Goal: Information Seeking & Learning: Compare options

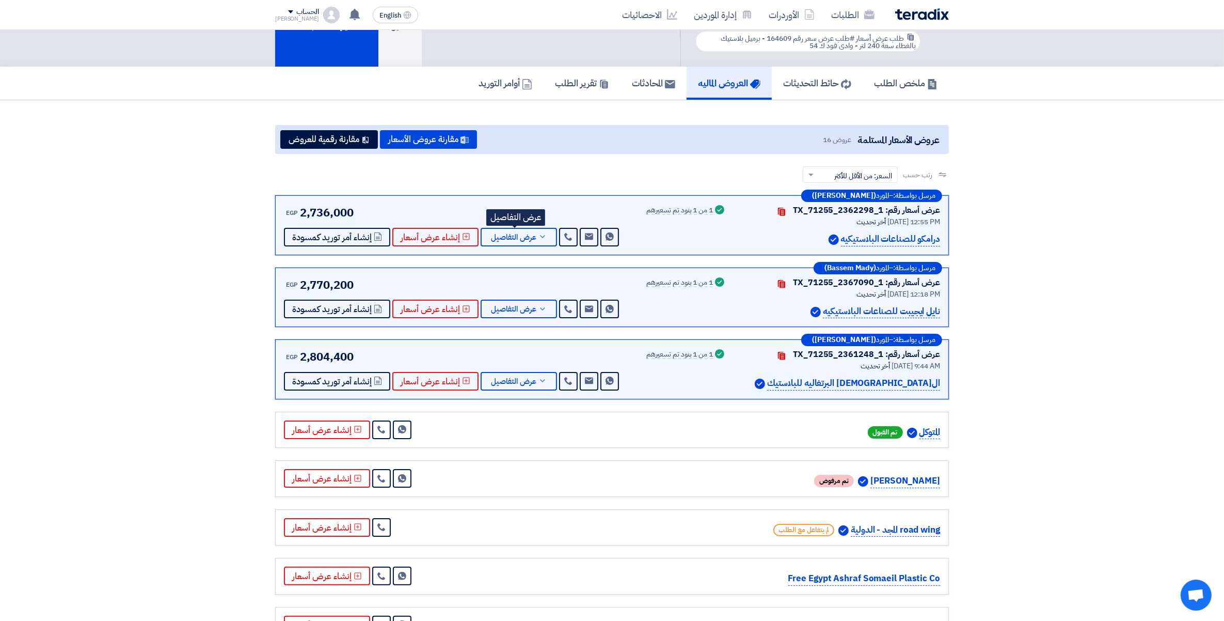
scroll to position [60, 0]
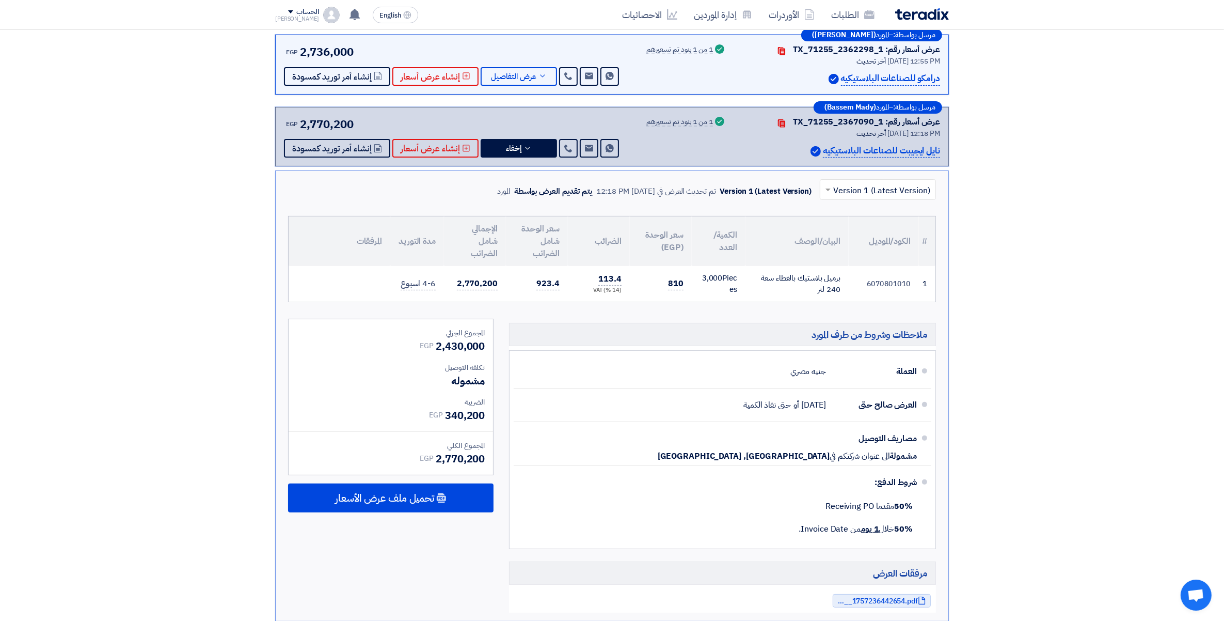
scroll to position [156, 0]
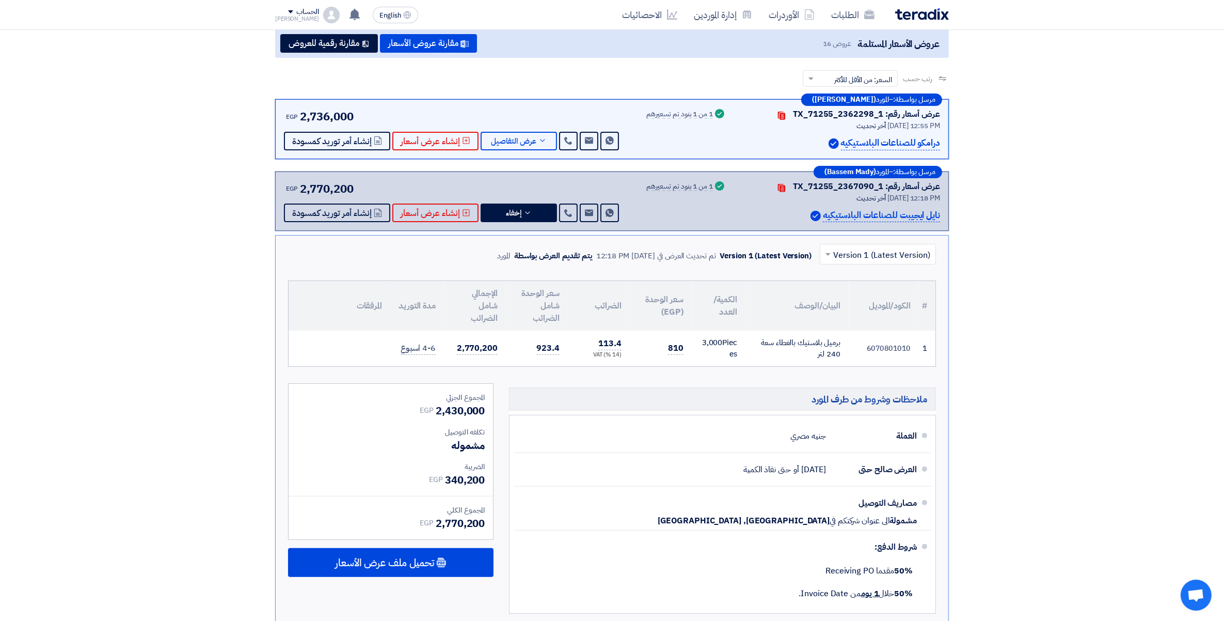
click at [927, 142] on p "درامكو للصناعات البلاستيكيه" at bounding box center [890, 143] width 99 height 14
drag, startPoint x: 927, startPoint y: 142, endPoint x: 919, endPoint y: 142, distance: 7.7
copy div "درامكو للصناعات البلاستيكيه"
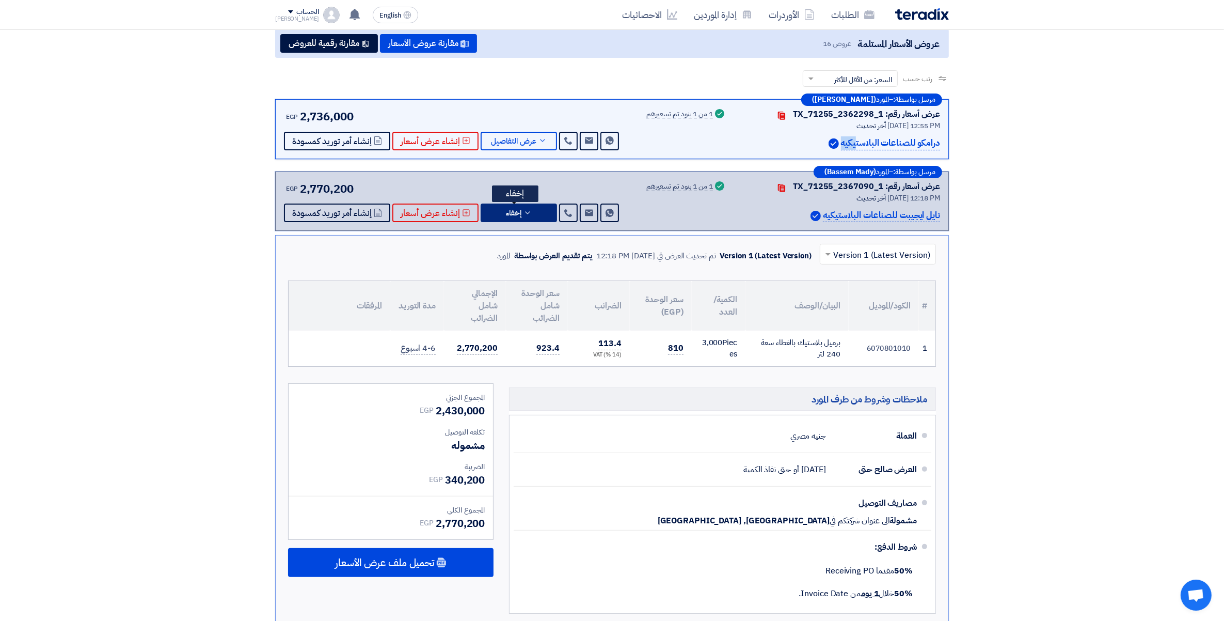
click at [518, 209] on button "إخفاء" at bounding box center [519, 212] width 76 height 19
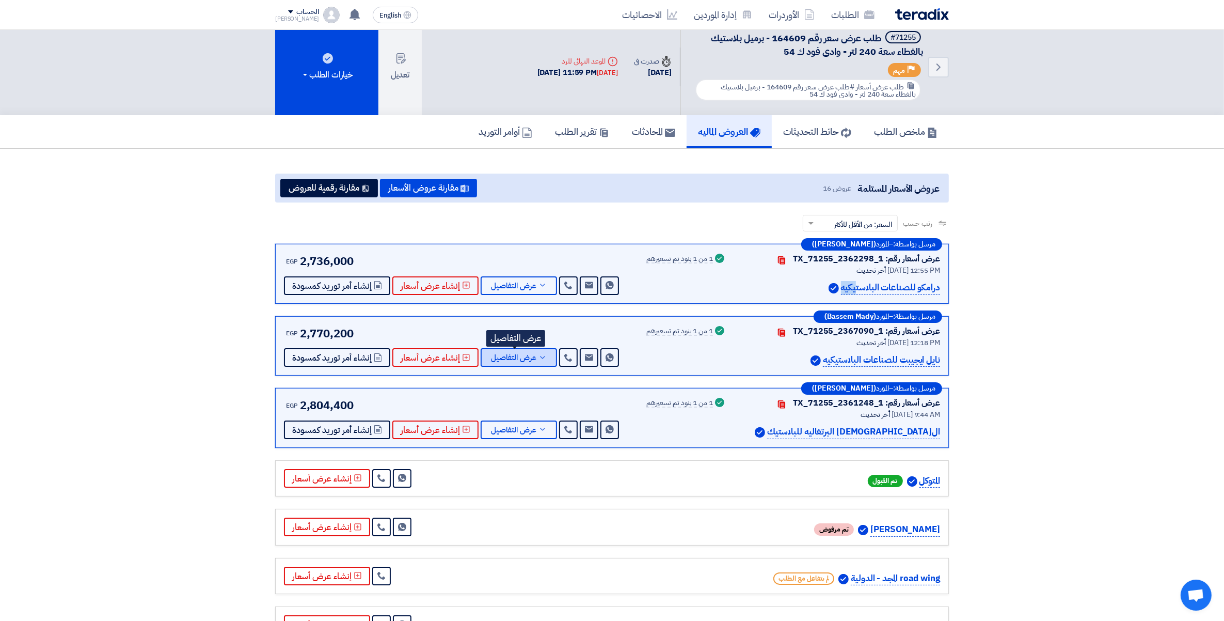
scroll to position [0, 0]
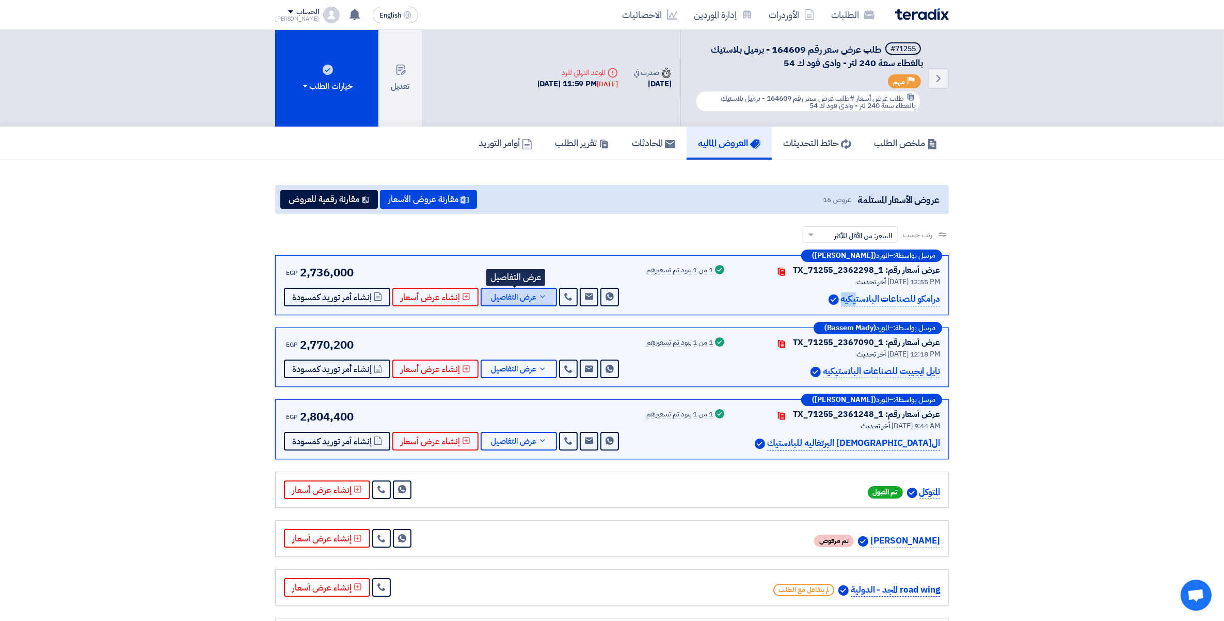
click at [539, 295] on icon at bounding box center [543, 296] width 8 height 8
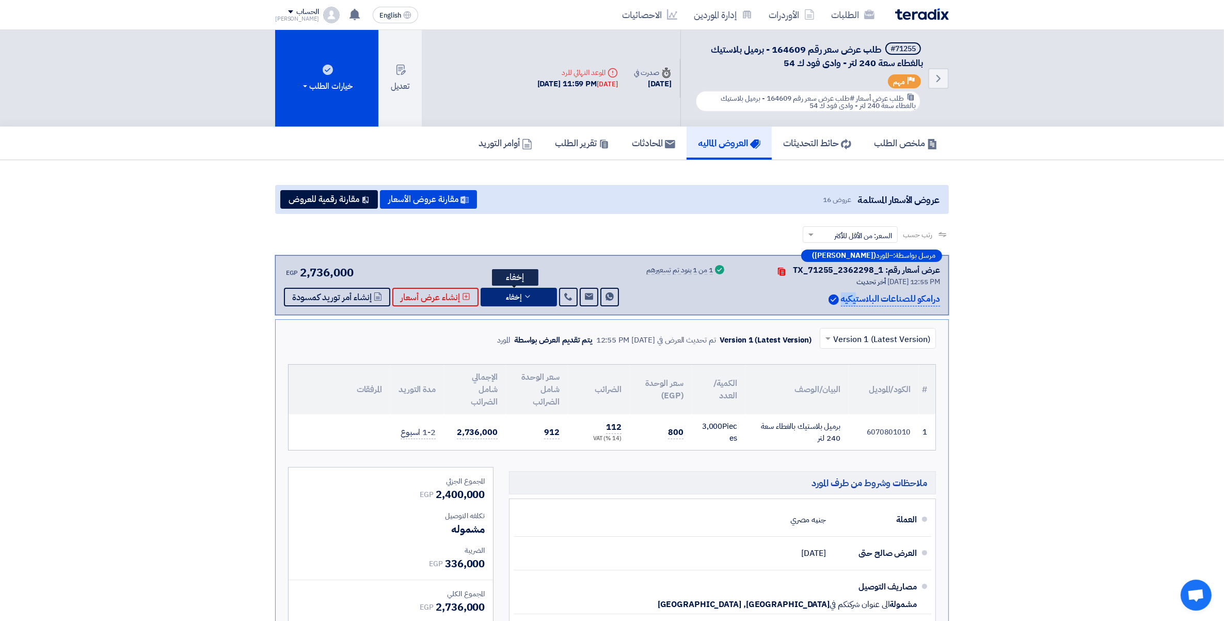
click at [535, 295] on button "إخفاء" at bounding box center [519, 297] width 76 height 19
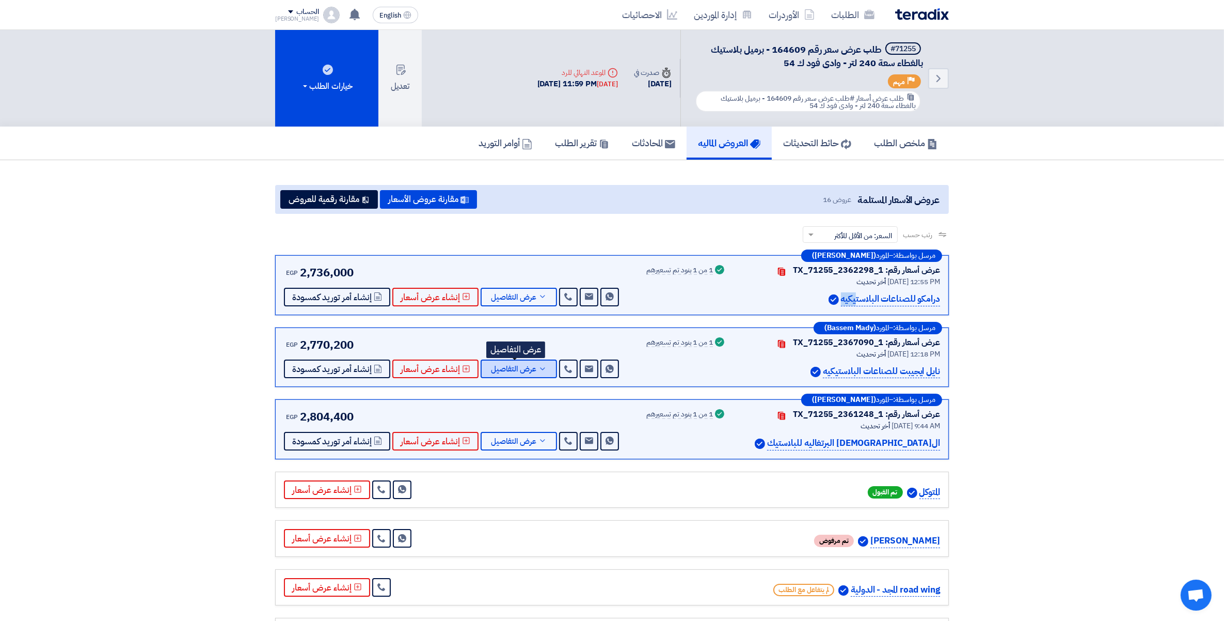
click at [538, 371] on button "عرض التفاصيل" at bounding box center [519, 368] width 76 height 19
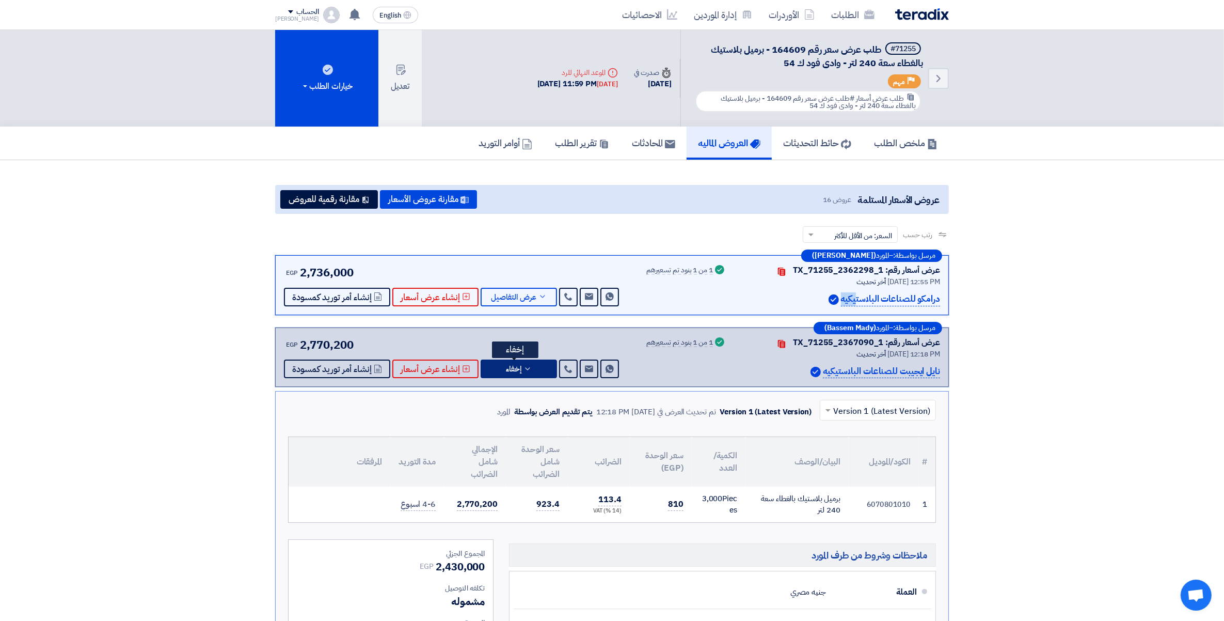
click at [538, 371] on button "إخفاء" at bounding box center [519, 368] width 76 height 19
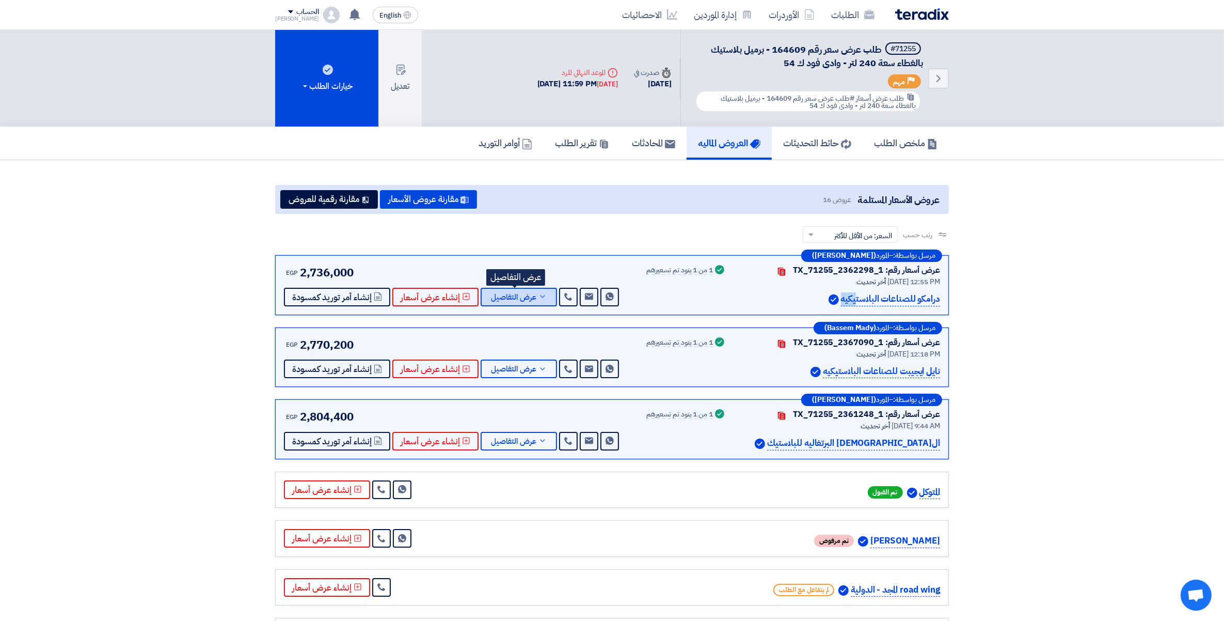
click at [532, 298] on span "عرض التفاصيل" at bounding box center [513, 297] width 45 height 8
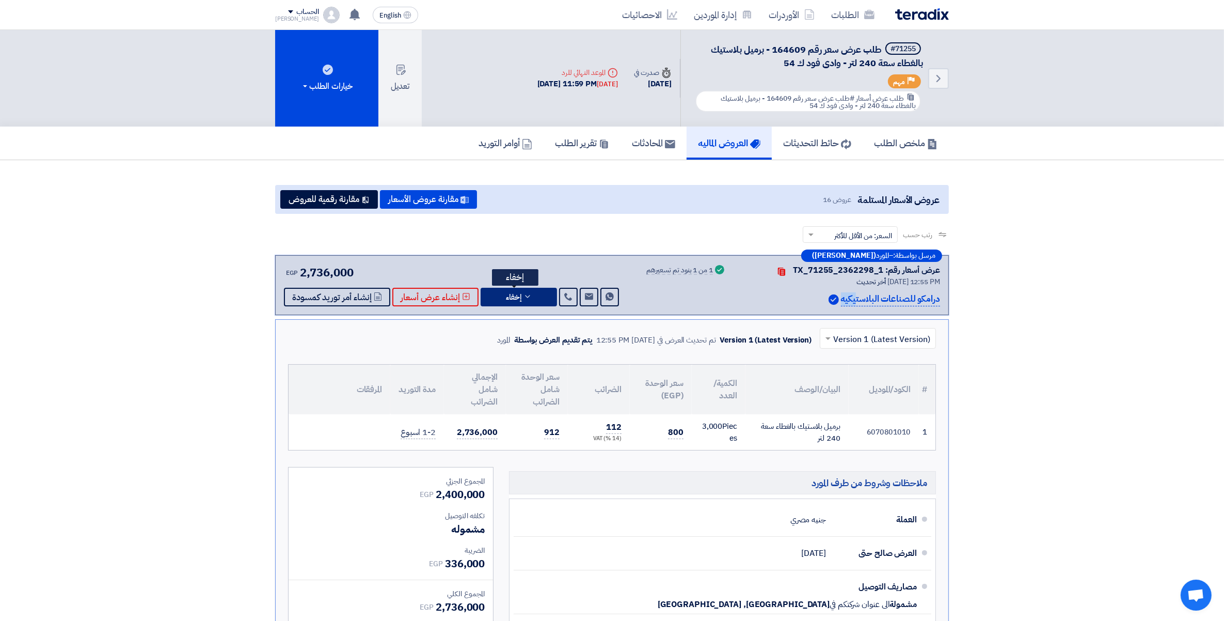
click at [536, 297] on button "إخفاء" at bounding box center [519, 297] width 76 height 19
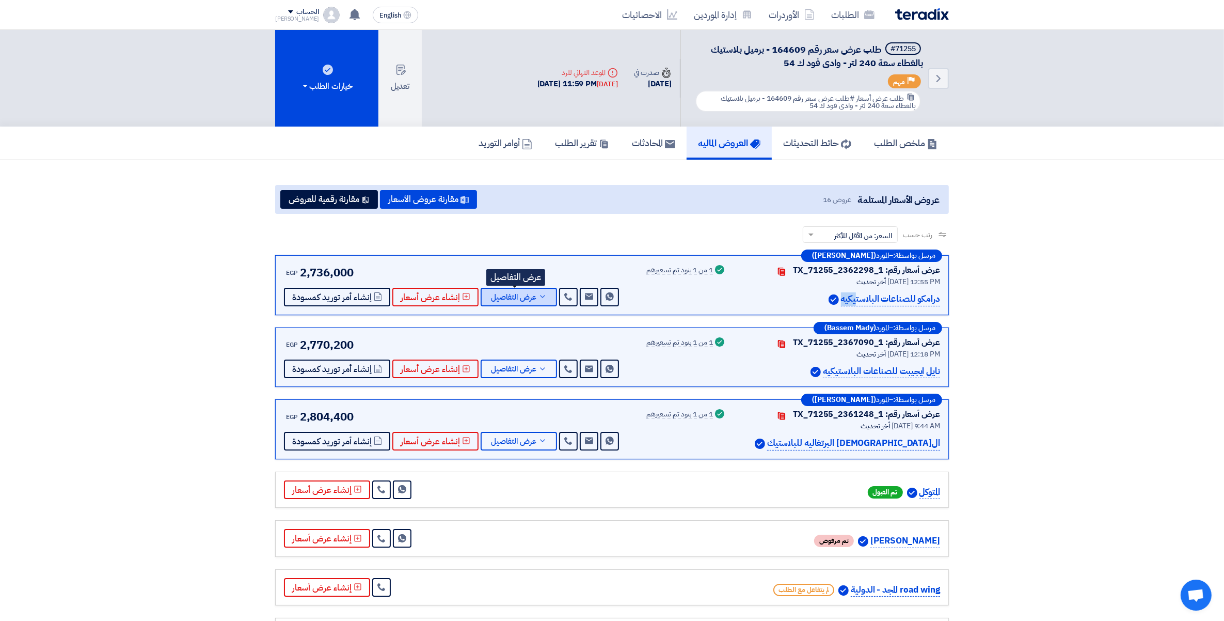
click at [539, 296] on icon at bounding box center [543, 296] width 8 height 8
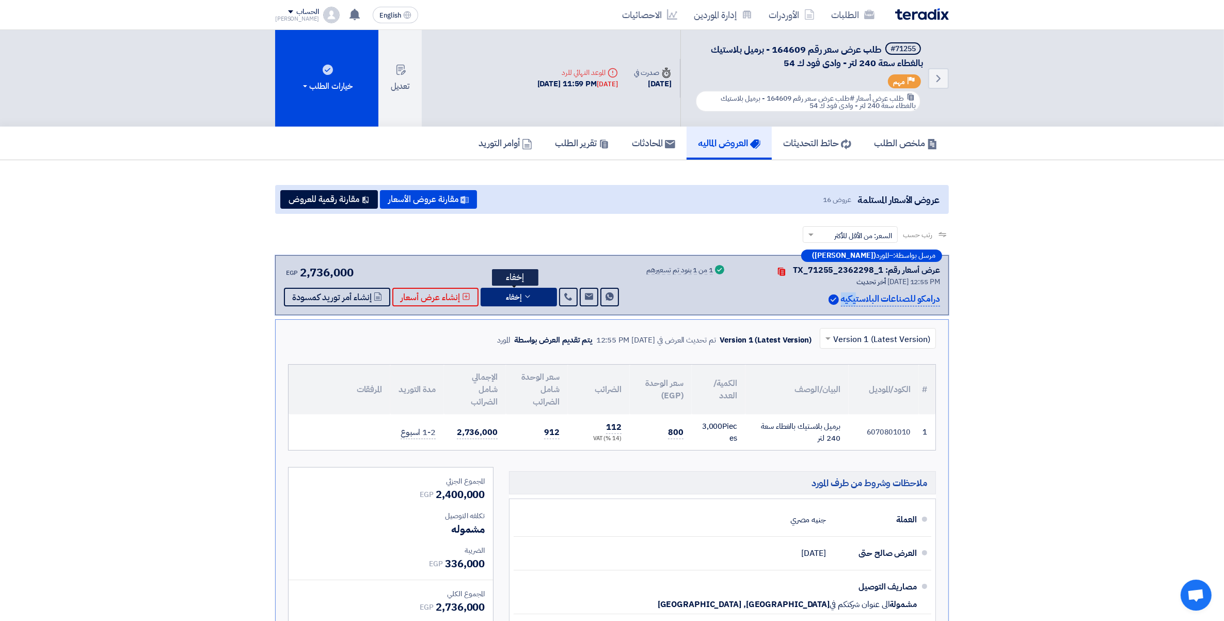
click at [537, 296] on button "إخفاء" at bounding box center [519, 297] width 76 height 19
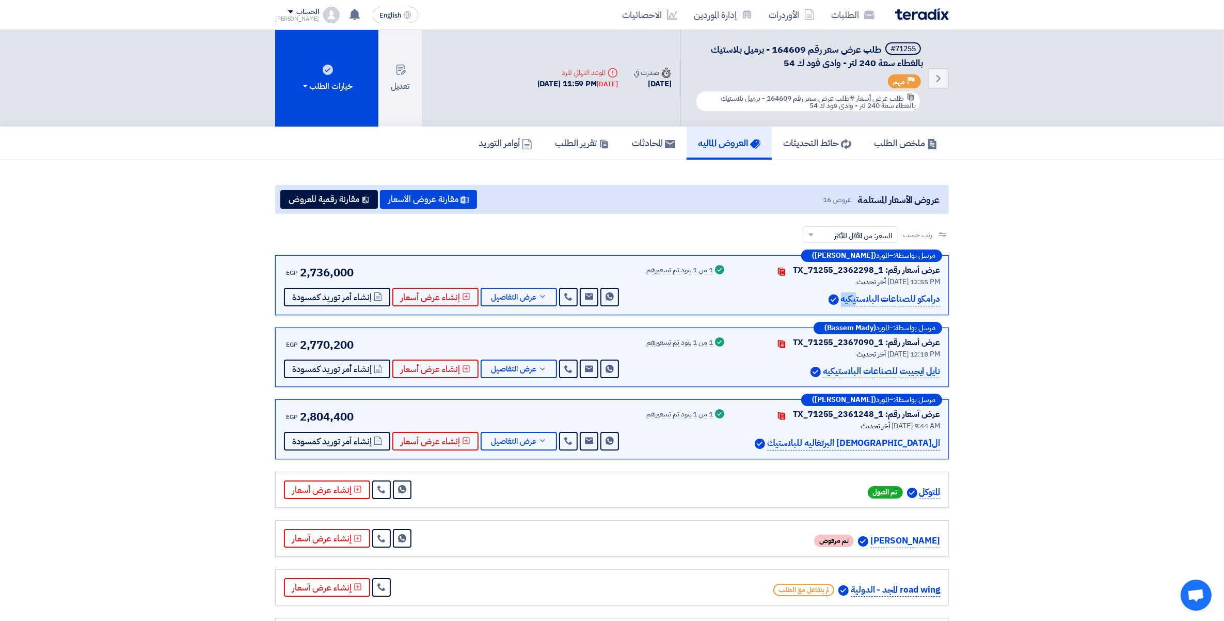
drag, startPoint x: 297, startPoint y: 267, endPoint x: 362, endPoint y: 269, distance: 64.6
click at [362, 269] on div "EGP 2,736,000 Send Message Send Message" at bounding box center [452, 285] width 337 height 42
click at [539, 292] on icon at bounding box center [543, 296] width 8 height 8
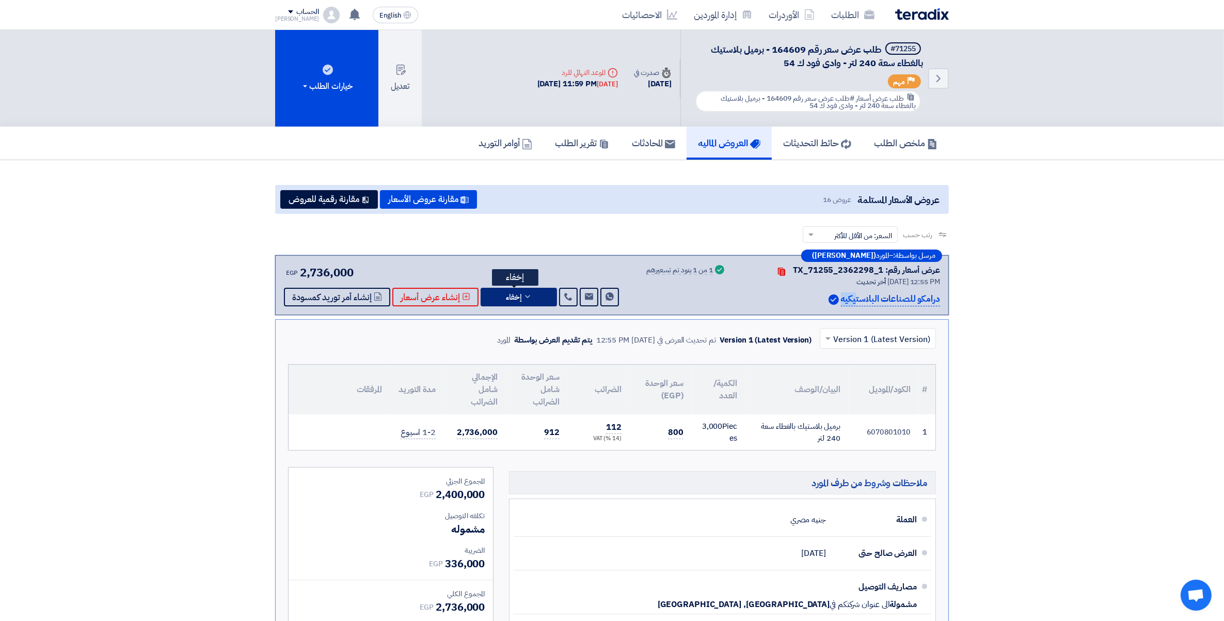
click at [537, 295] on button "إخفاء" at bounding box center [519, 297] width 76 height 19
